Goal: Task Accomplishment & Management: Use online tool/utility

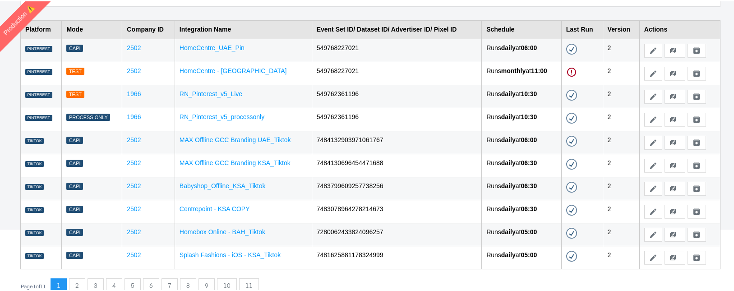
scroll to position [96, 0]
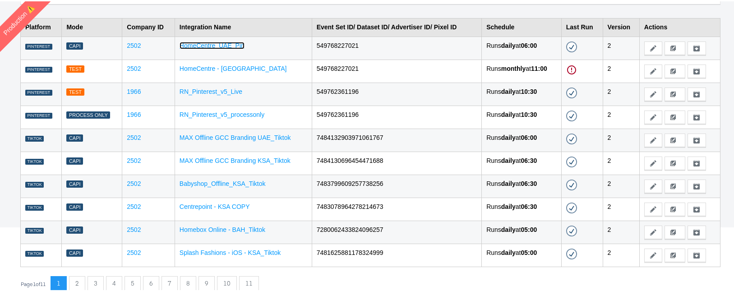
click at [213, 44] on link "HomeCentre_UAE_Pin" at bounding box center [212, 44] width 65 height 7
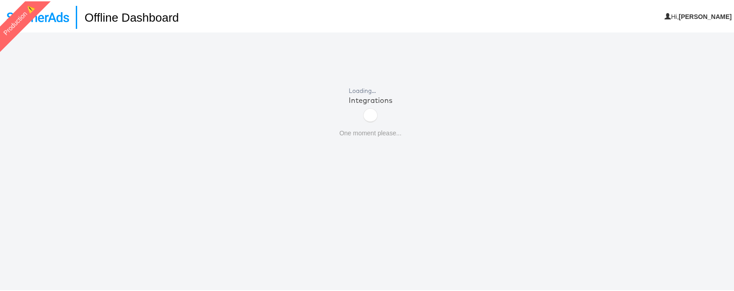
scroll to position [31, 0]
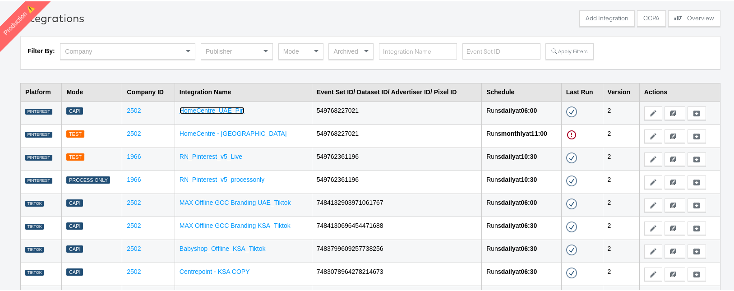
click at [217, 106] on link "HomeCentre_UAE_Pin" at bounding box center [212, 109] width 65 height 7
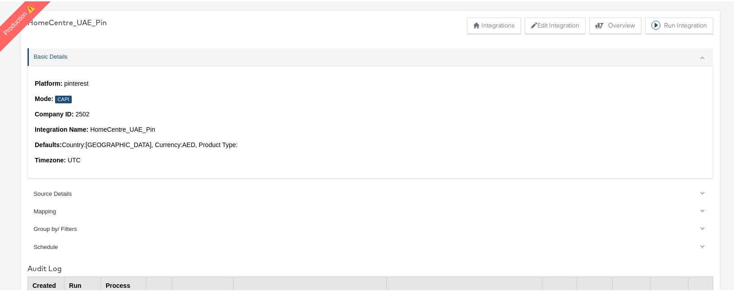
scroll to position [263, 0]
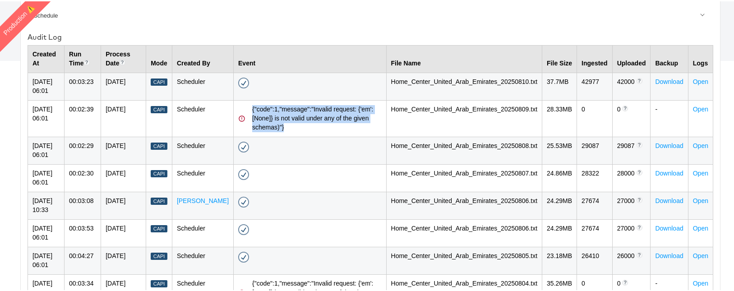
drag, startPoint x: 241, startPoint y: 106, endPoint x: 276, endPoint y: 133, distance: 43.7
click at [276, 133] on td "{"code":1,"message":"Invalid request: {'em': [None]} is not valid under any of …" at bounding box center [310, 117] width 153 height 37
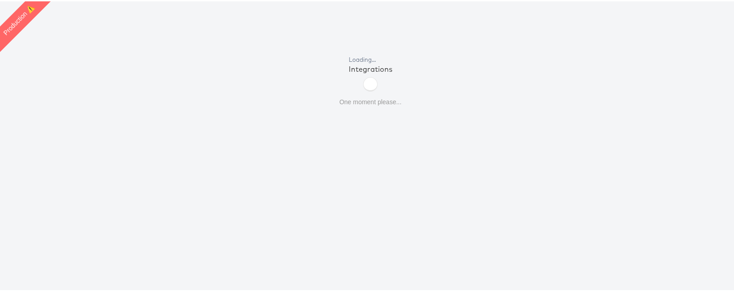
scroll to position [96, 0]
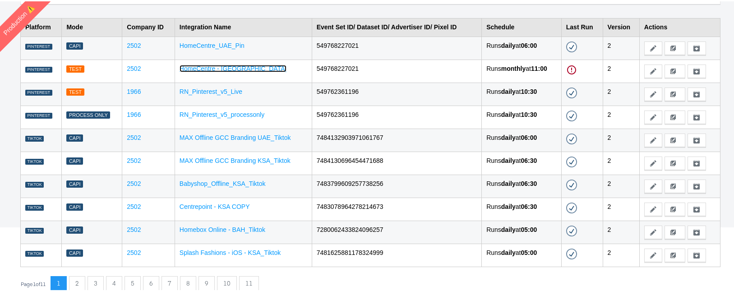
click at [226, 69] on link "HomeCentre - [GEOGRAPHIC_DATA]" at bounding box center [233, 67] width 107 height 7
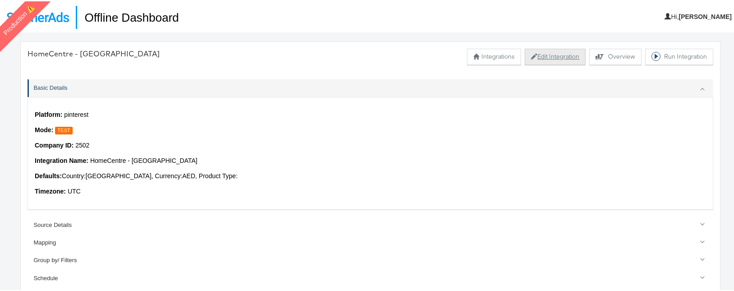
click at [534, 55] on button "Edit Integration" at bounding box center [555, 55] width 61 height 16
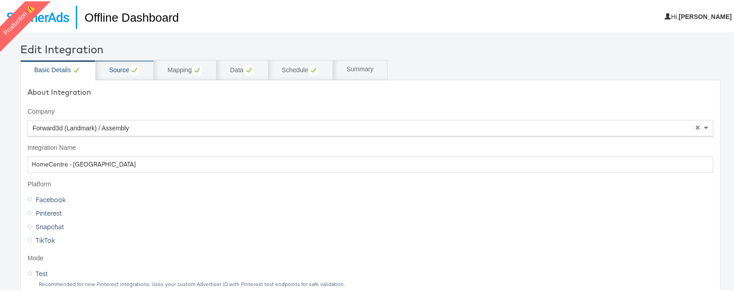
click at [114, 64] on div "Source" at bounding box center [124, 69] width 31 height 11
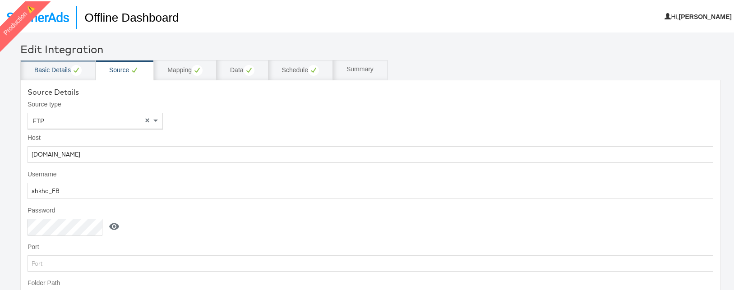
click at [60, 67] on div "Basic Details" at bounding box center [57, 69] width 47 height 11
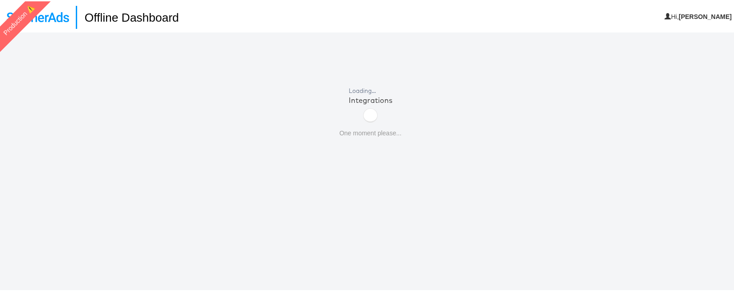
scroll to position [31, 0]
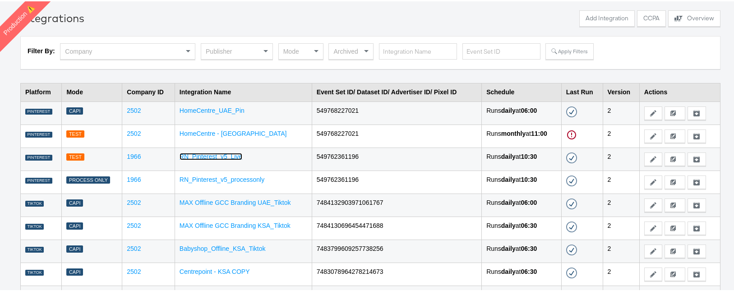
click at [190, 157] on link "RN_Pinterest_v5_Live" at bounding box center [211, 155] width 63 height 7
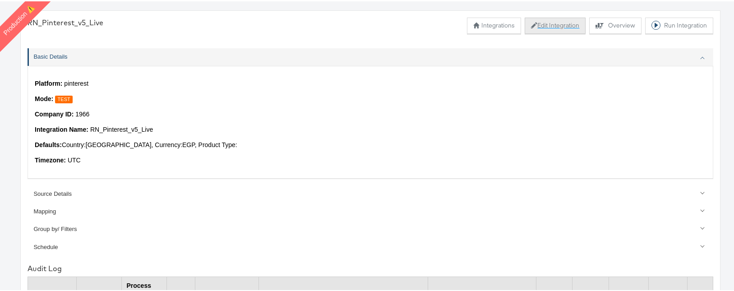
click at [543, 26] on button "Edit Integration" at bounding box center [555, 24] width 61 height 16
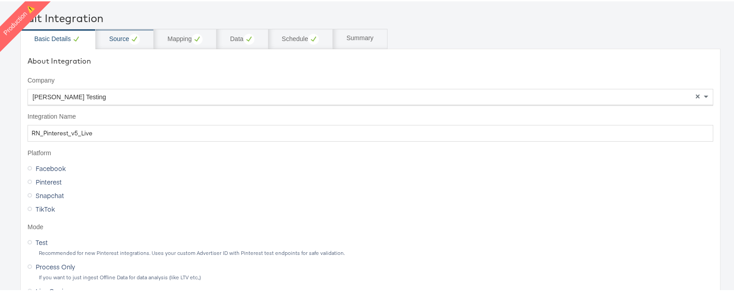
click at [118, 37] on div "Source" at bounding box center [124, 37] width 31 height 11
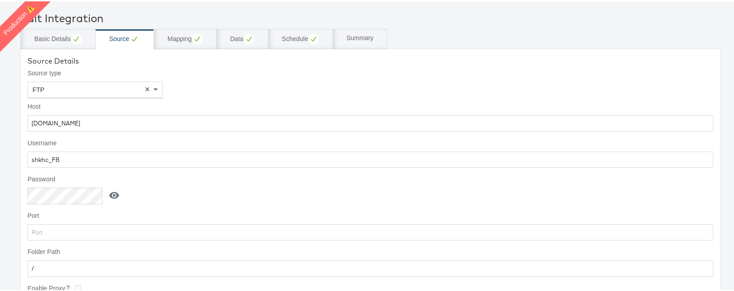
click at [111, 190] on icon at bounding box center [114, 194] width 11 height 11
click at [112, 191] on icon at bounding box center [117, 194] width 11 height 11
click at [46, 41] on div "Basic Details" at bounding box center [57, 37] width 47 height 11
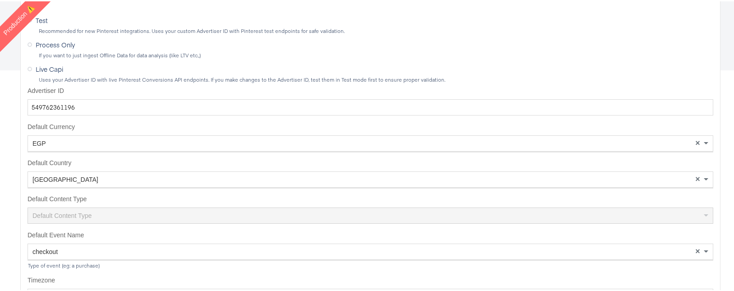
scroll to position [251, 0]
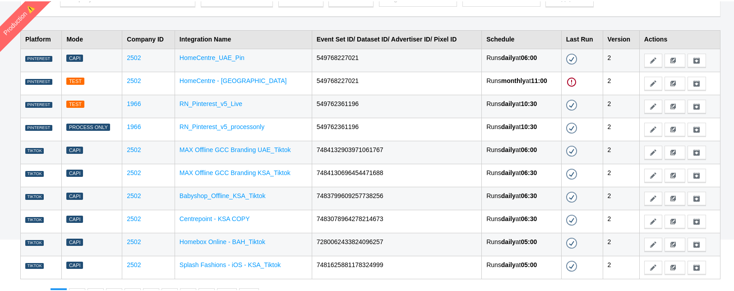
scroll to position [82, 0]
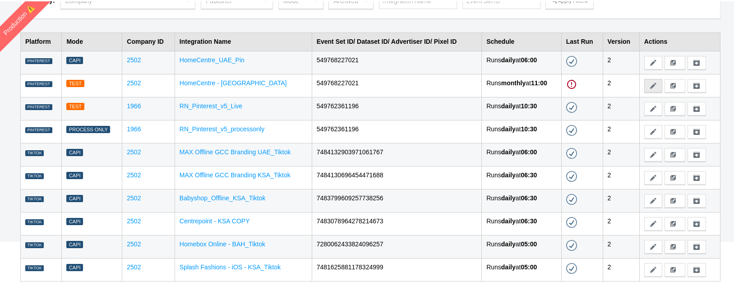
click at [652, 85] on button "Edit" at bounding box center [653, 85] width 18 height 14
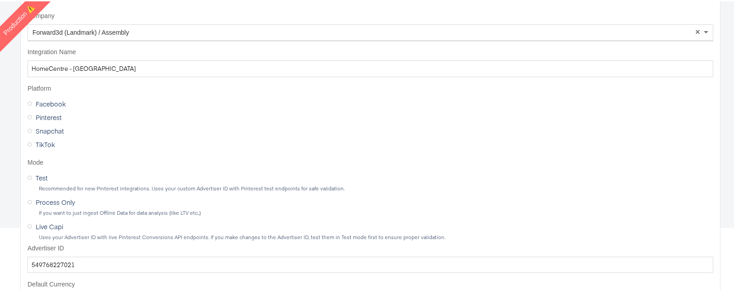
scroll to position [96, 0]
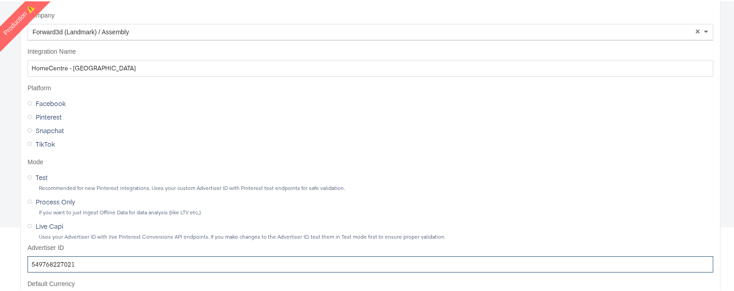
click at [92, 258] on input "549768227021" at bounding box center [371, 263] width 686 height 17
paste input "9080093"
type input "549769080093"
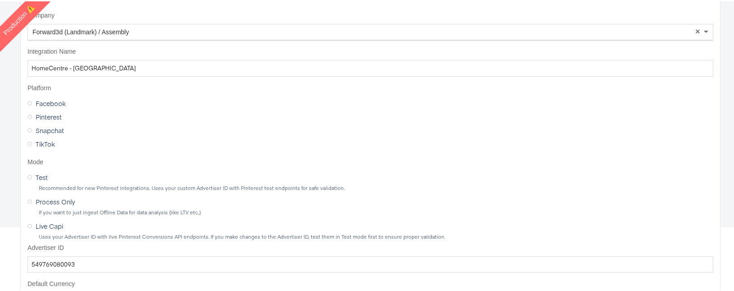
click at [33, 226] on label "Live Capi" at bounding box center [47, 223] width 39 height 11
click at [0, 0] on input "Live Capi" at bounding box center [0, 0] width 0 height 0
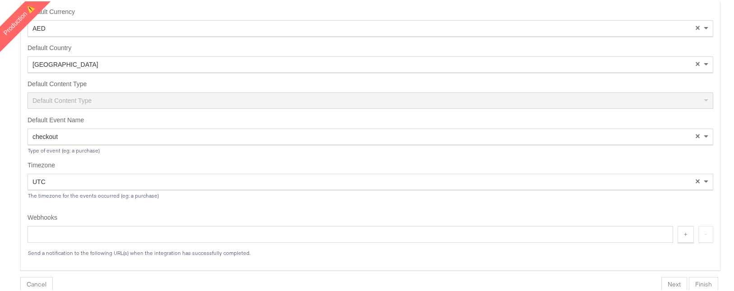
scroll to position [0, 0]
click at [690, 281] on button "Finish" at bounding box center [703, 284] width 29 height 16
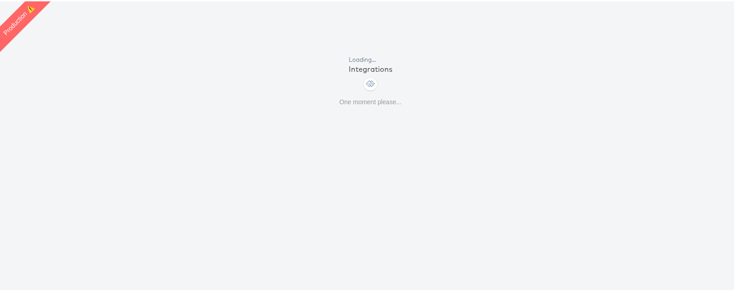
scroll to position [96, 0]
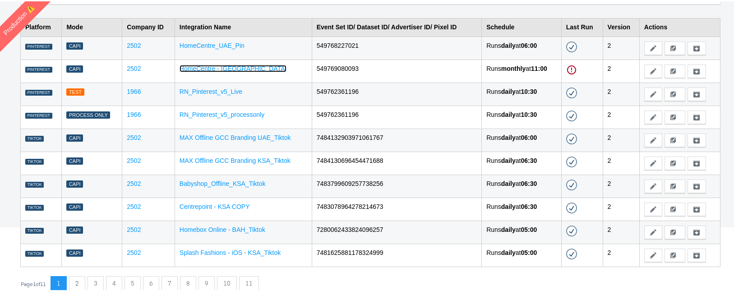
click at [241, 65] on link "HomeCentre - [GEOGRAPHIC_DATA]" at bounding box center [233, 67] width 107 height 7
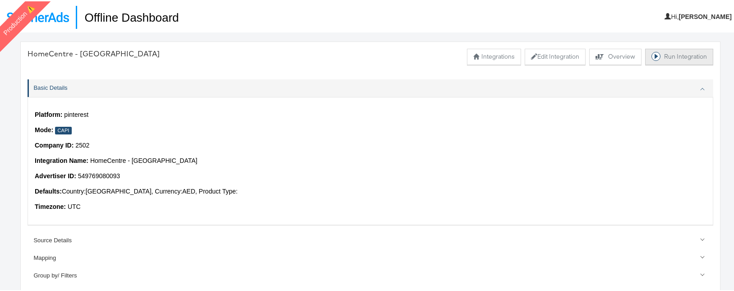
click at [665, 56] on button "Run Integration" at bounding box center [679, 55] width 68 height 16
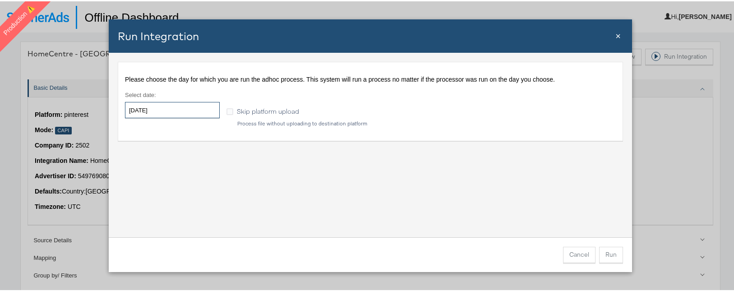
click at [150, 113] on input "2025-08-11" at bounding box center [172, 109] width 95 height 16
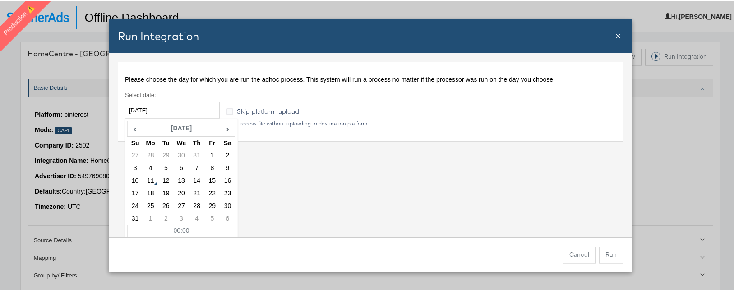
click at [315, 171] on div "Please choose the day for which you are run the adhoc process. This system will…" at bounding box center [370, 143] width 523 height 184
click at [577, 247] on button "Cancel" at bounding box center [579, 253] width 32 height 16
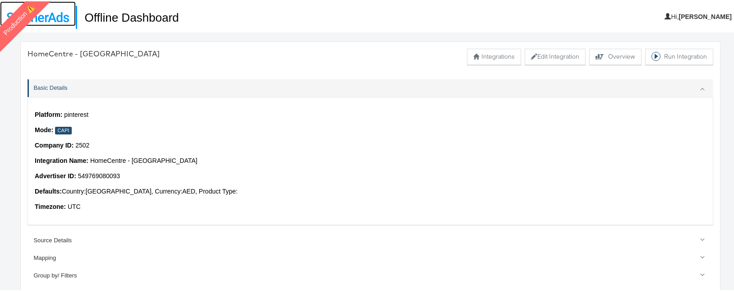
click at [63, 10] on link at bounding box center [38, 12] width 76 height 25
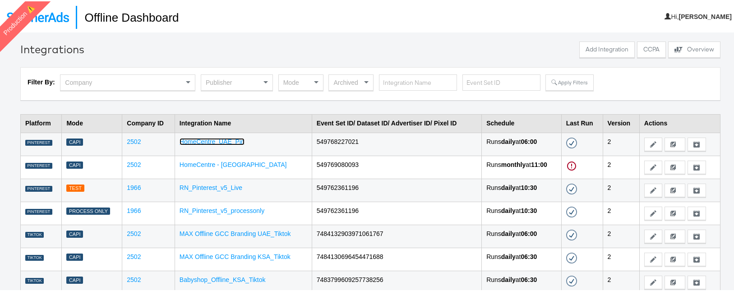
click at [215, 140] on link "HomeCentre_UAE_Pin" at bounding box center [212, 140] width 65 height 7
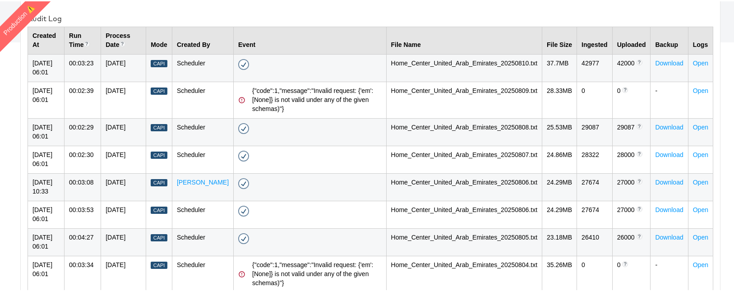
scroll to position [281, 0]
click at [701, 88] on link "Open" at bounding box center [700, 89] width 15 height 7
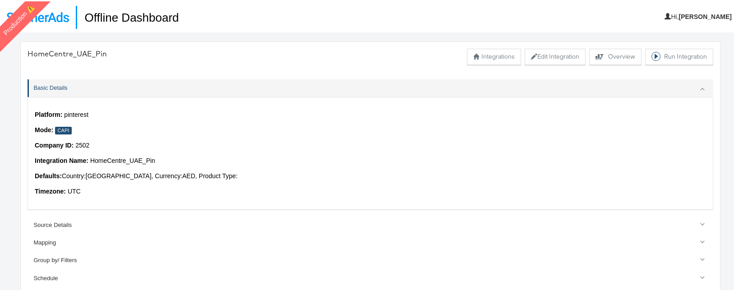
scroll to position [0, 0]
click at [63, 17] on img at bounding box center [38, 16] width 62 height 10
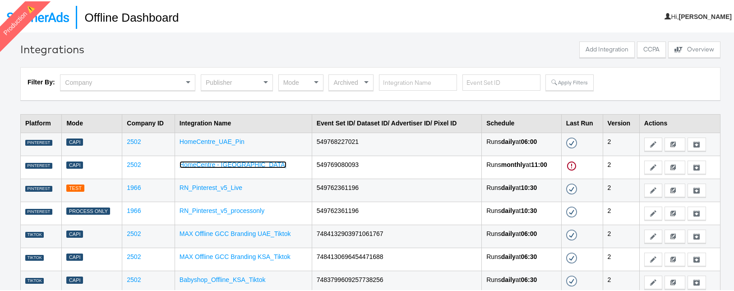
click at [193, 165] on link "HomeCentre - [GEOGRAPHIC_DATA]" at bounding box center [233, 163] width 107 height 7
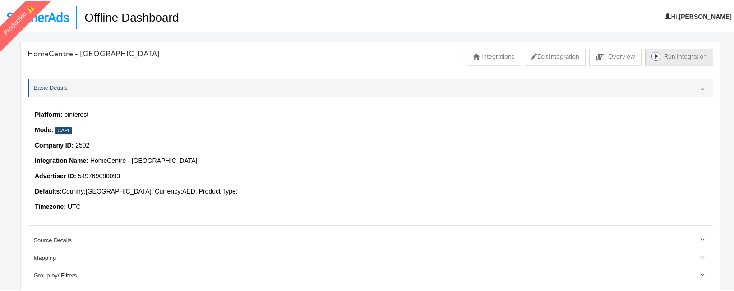
click at [676, 56] on button "Run Integration" at bounding box center [679, 55] width 68 height 16
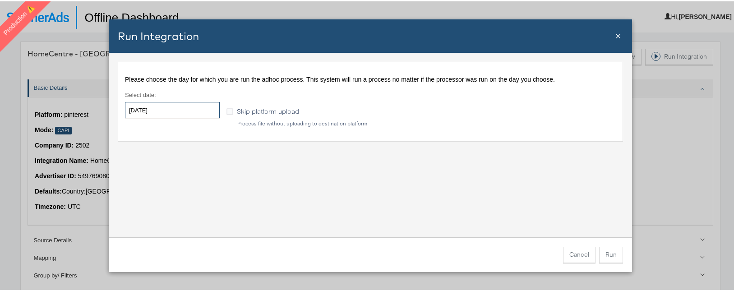
click at [158, 108] on input "[DATE]" at bounding box center [172, 109] width 95 height 16
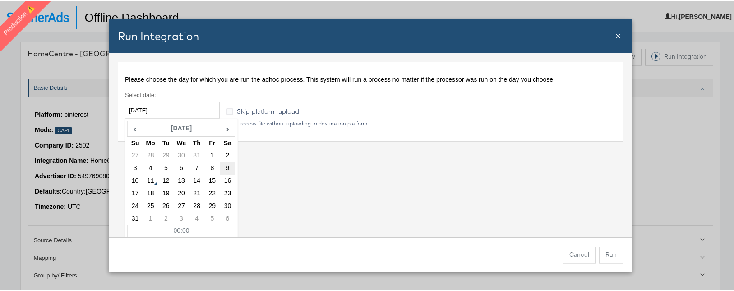
click at [226, 168] on td "9" at bounding box center [227, 167] width 15 height 13
type input "2025-08-09"
click at [324, 186] on div "Please choose the day for which you are run the adhoc process. This system will…" at bounding box center [370, 143] width 523 height 184
click at [608, 256] on button "Run" at bounding box center [611, 253] width 24 height 16
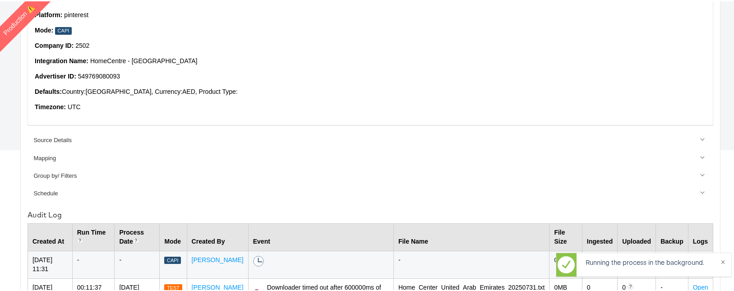
scroll to position [203, 0]
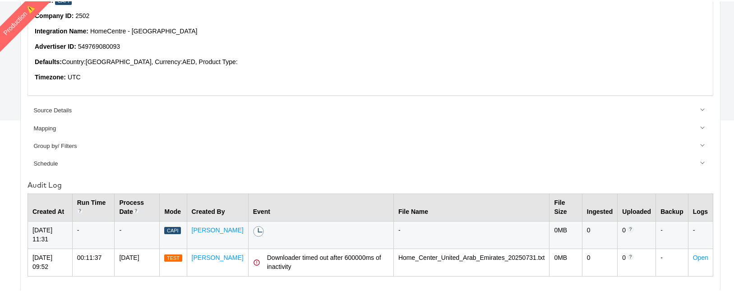
click at [312, 62] on p "Defaults: Country: United Arab Emirates , Currency: AED , Product Type:" at bounding box center [370, 60] width 671 height 9
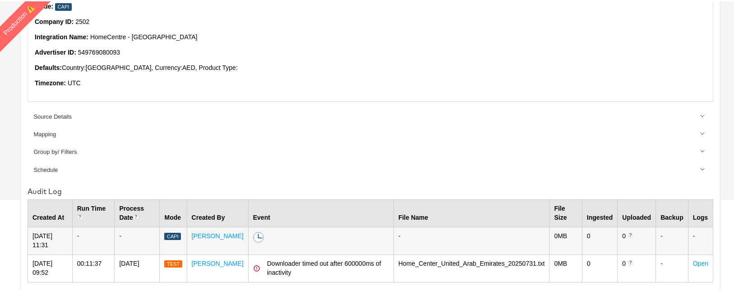
scroll to position [129, 0]
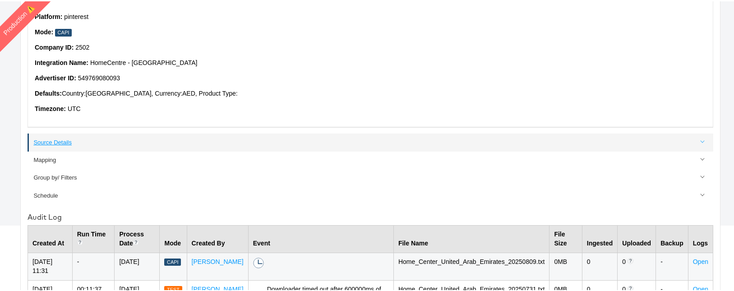
scroll to position [129, 0]
